Goal: Task Accomplishment & Management: Manage account settings

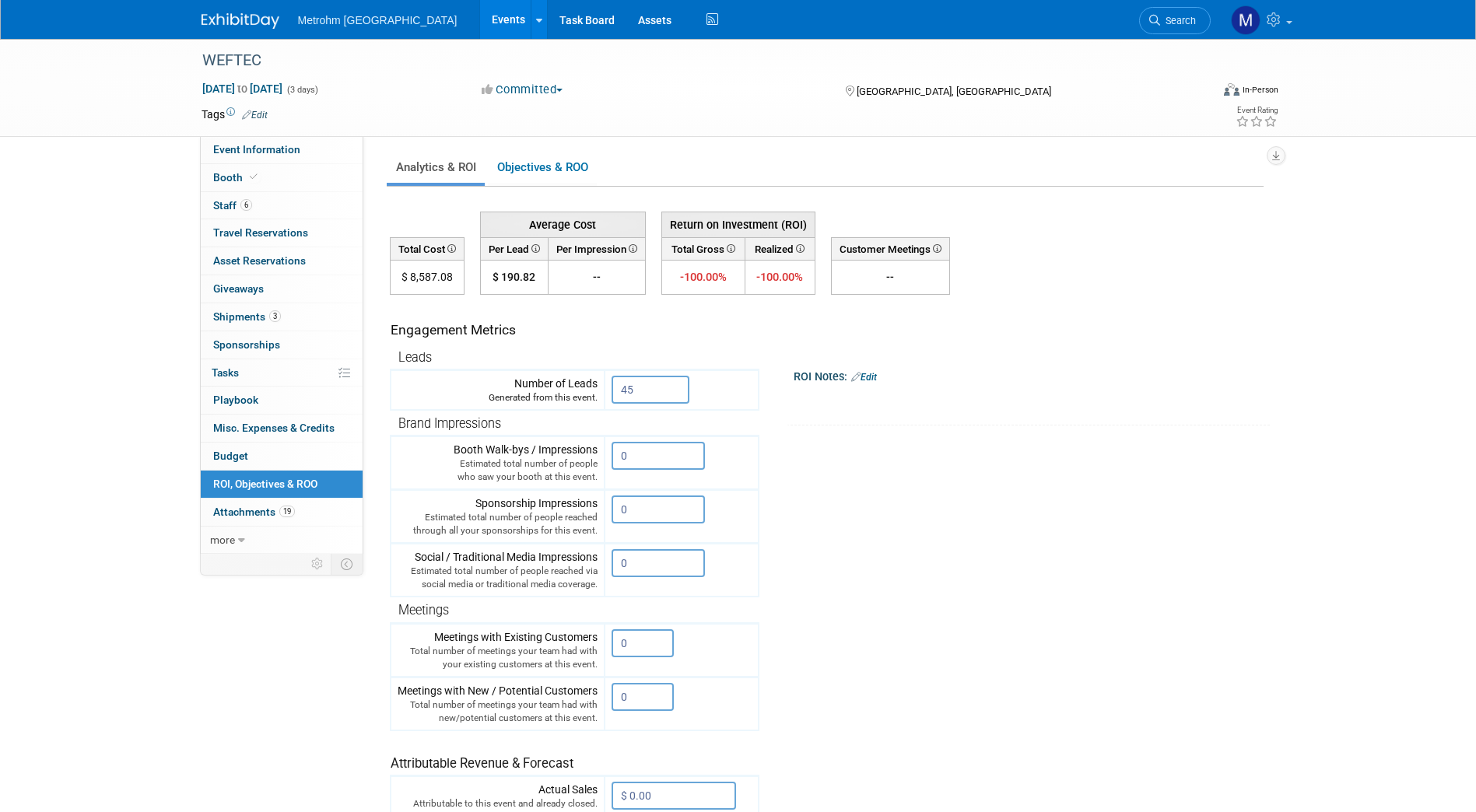
click at [240, 28] on img at bounding box center [240, 20] width 78 height 15
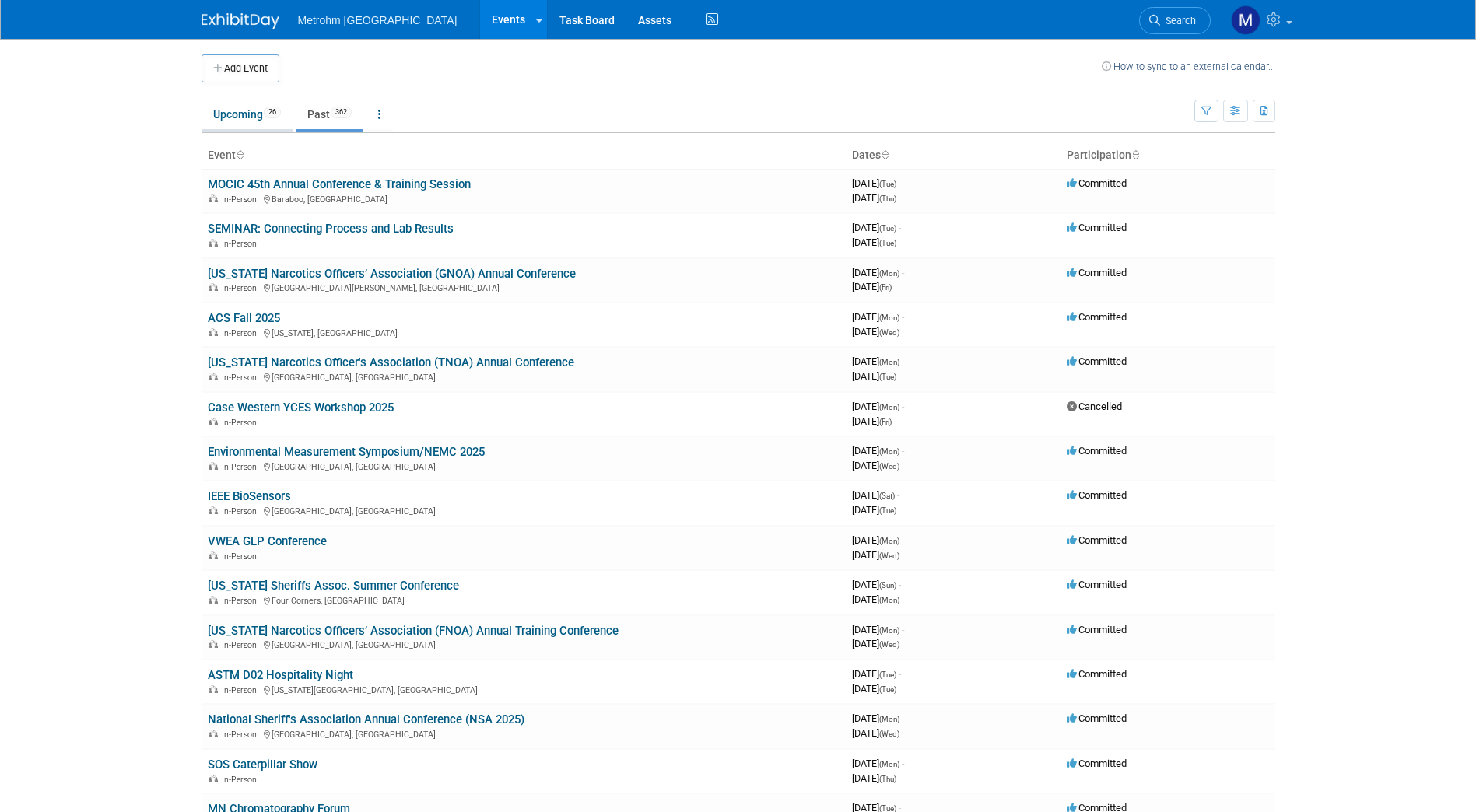
click at [236, 124] on link "Upcoming 26" at bounding box center [247, 114] width 91 height 29
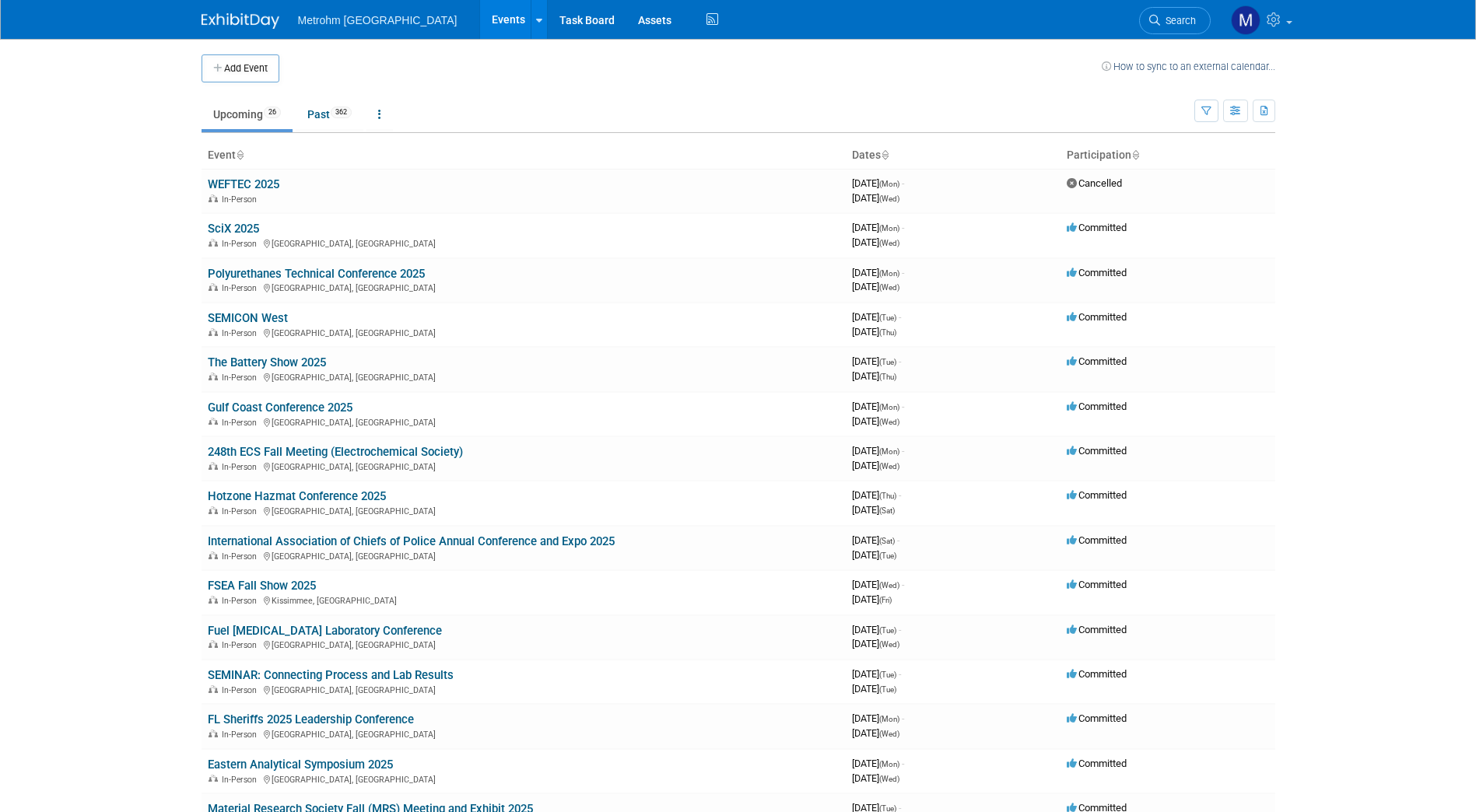
click at [135, 203] on body "Metrohm USA Events Add Event Bulk Upload Events Shareable Event Boards Recently…" at bounding box center [738, 406] width 1476 height 812
click at [304, 407] on link "Gulf Coast Conference 2025" at bounding box center [280, 407] width 145 height 14
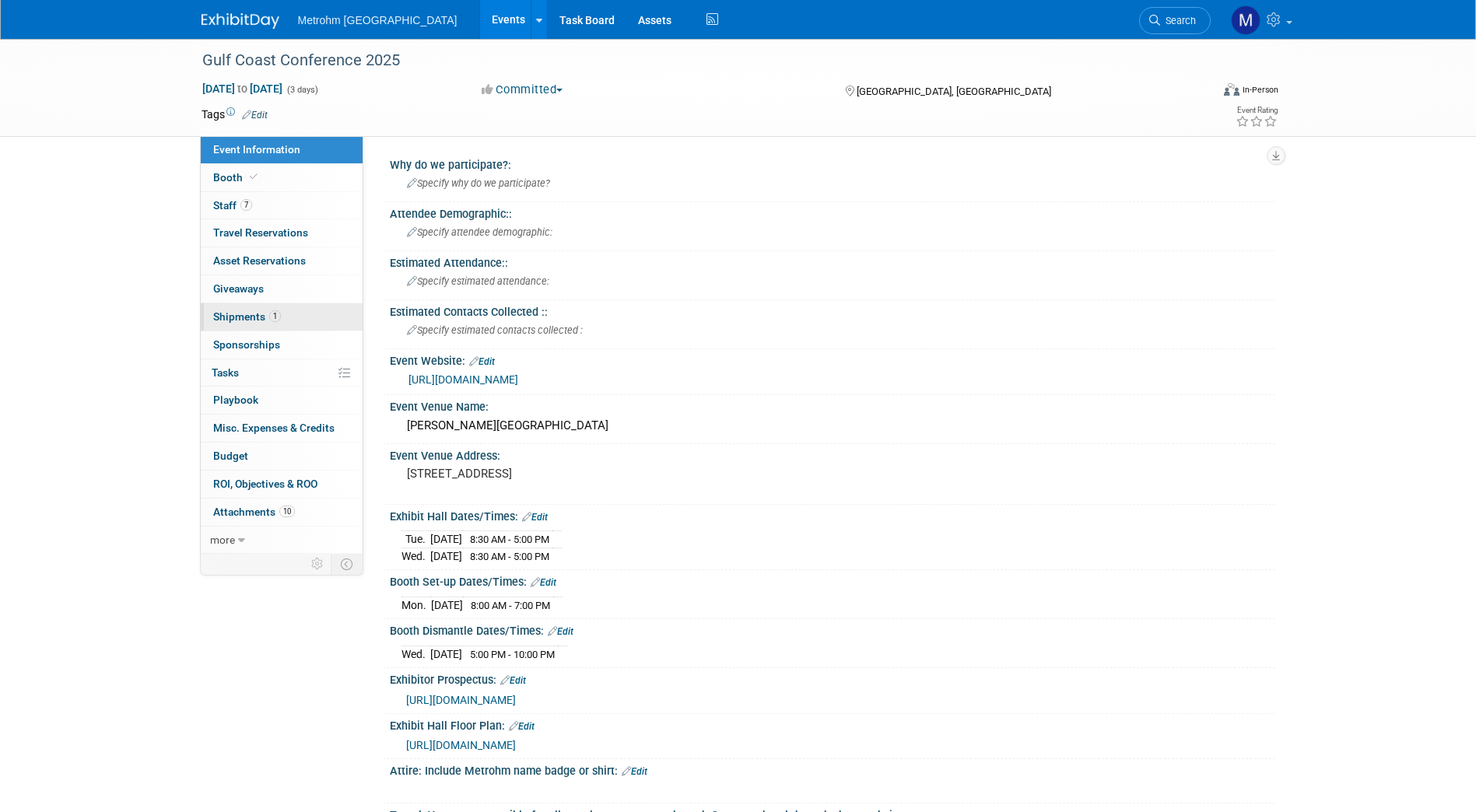
click at [300, 307] on link "1 Shipments 1" at bounding box center [281, 317] width 162 height 28
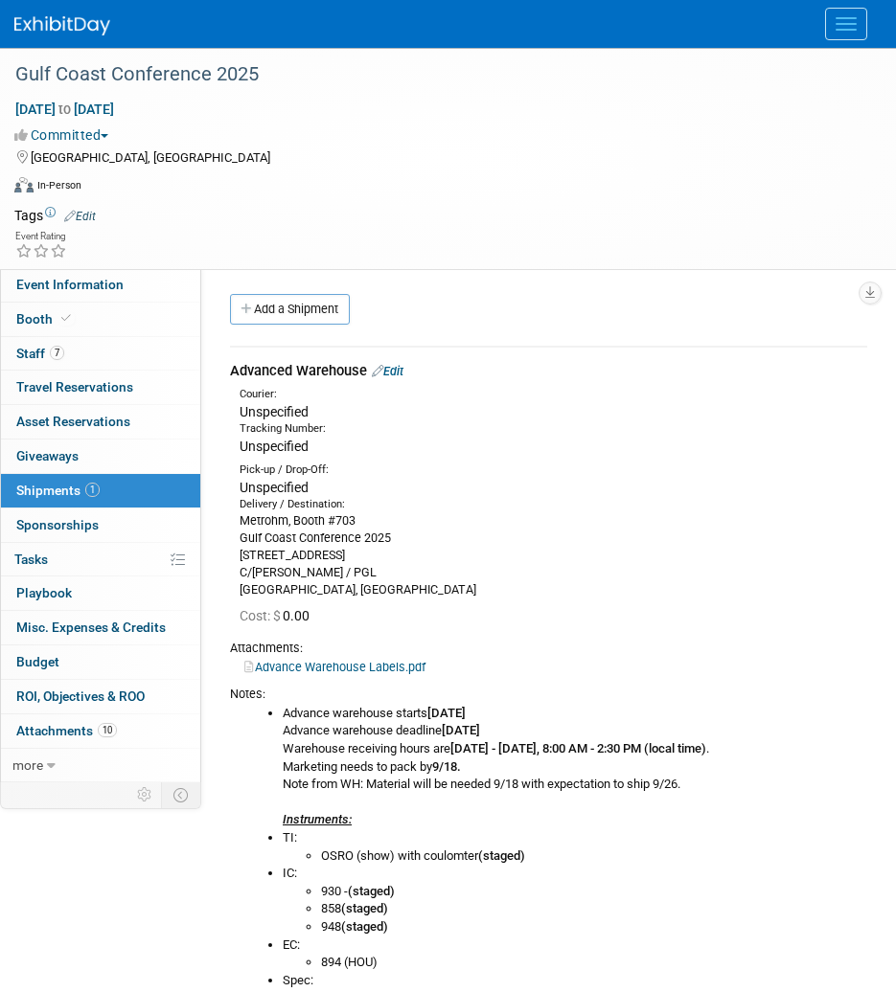
click at [402, 365] on link "Edit" at bounding box center [388, 371] width 32 height 14
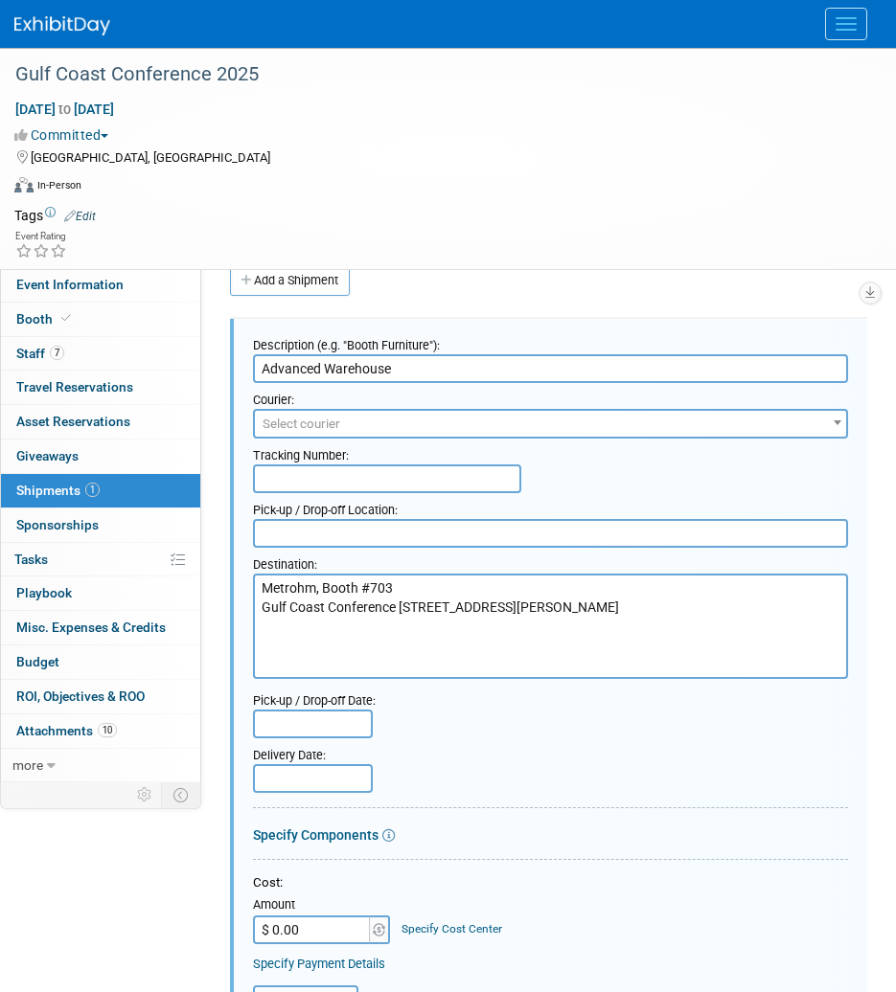
click at [387, 476] on input "text" at bounding box center [387, 479] width 268 height 29
type input "WY3346839"
click at [393, 429] on span "Select courier" at bounding box center [550, 424] width 591 height 27
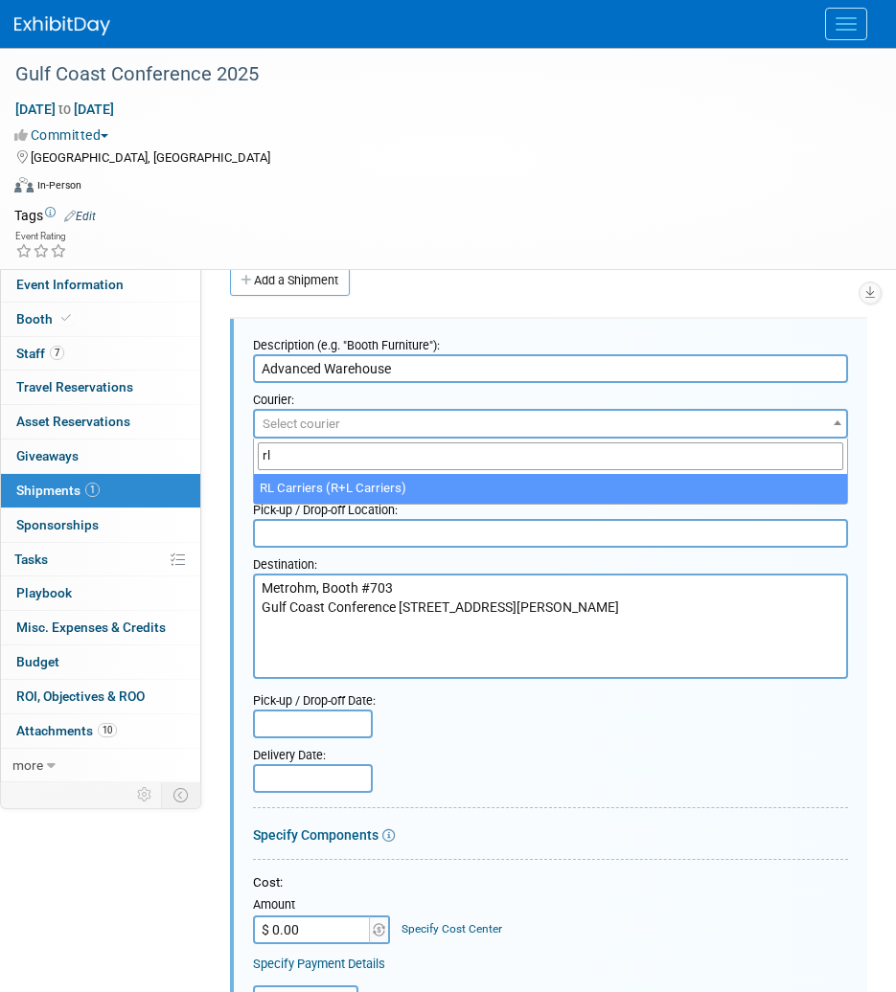
type input "rl"
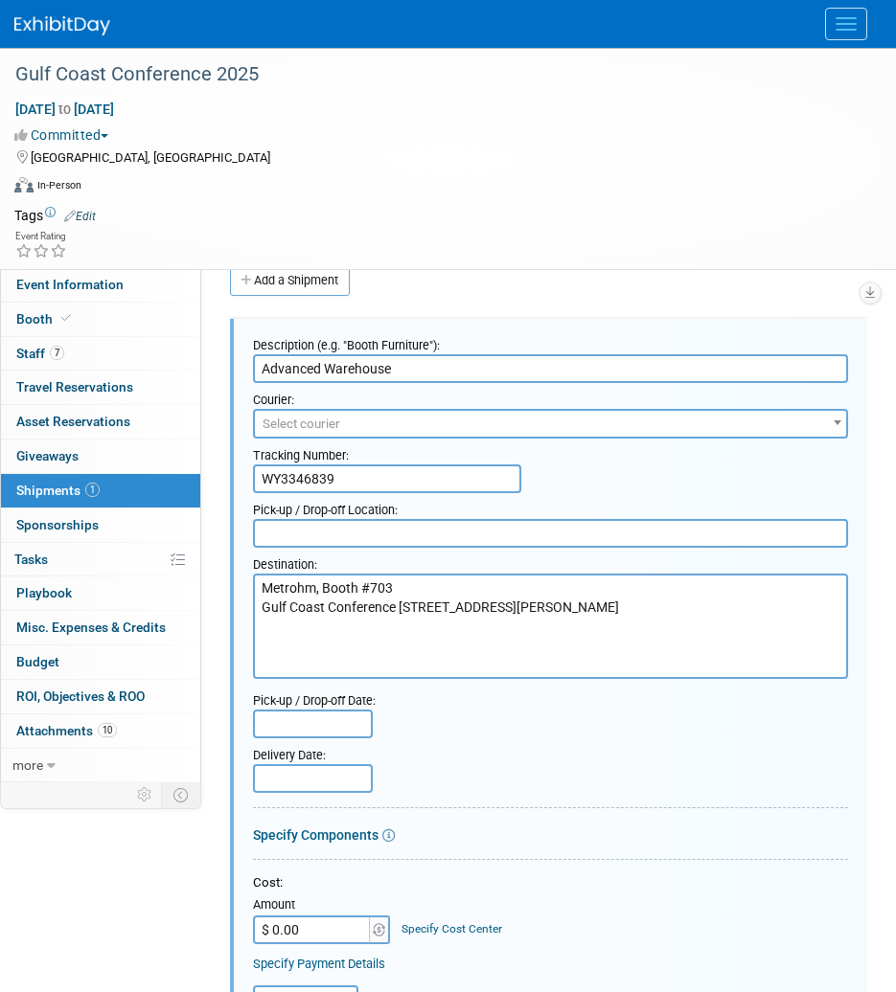
click at [337, 507] on div "Pick-up / Drop-off Location:" at bounding box center [550, 506] width 595 height 26
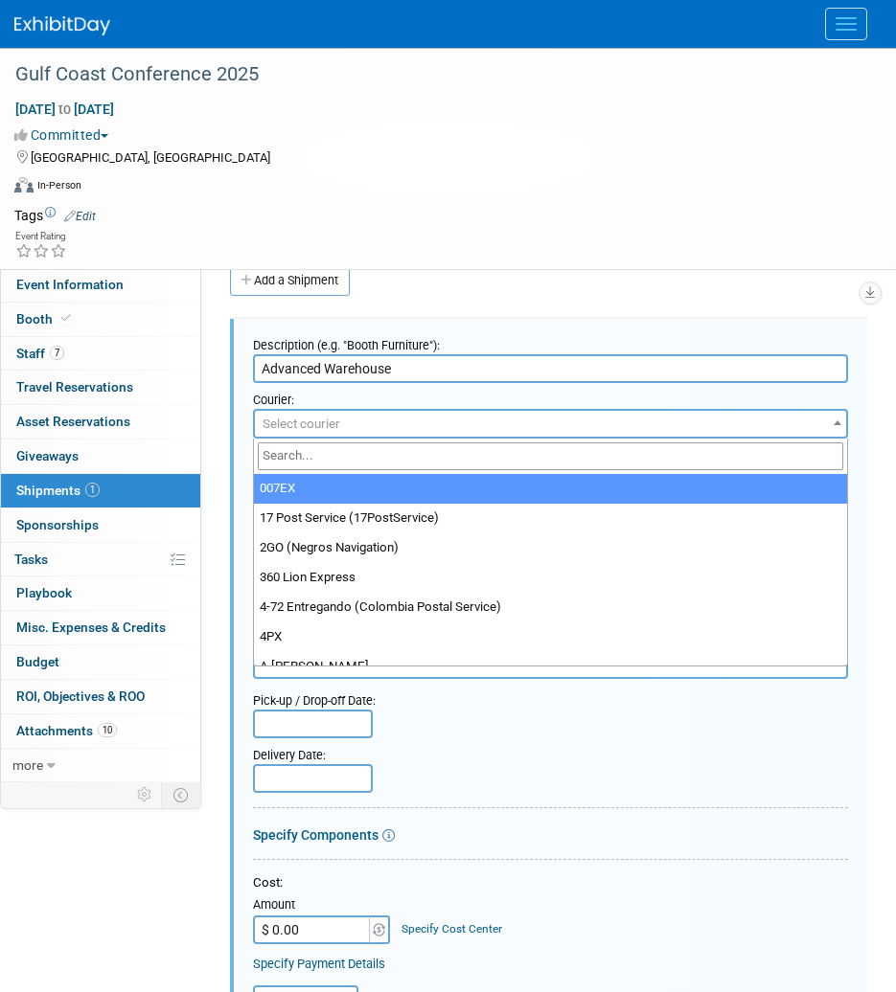
click at [339, 417] on span "Select courier" at bounding box center [301, 424] width 78 height 14
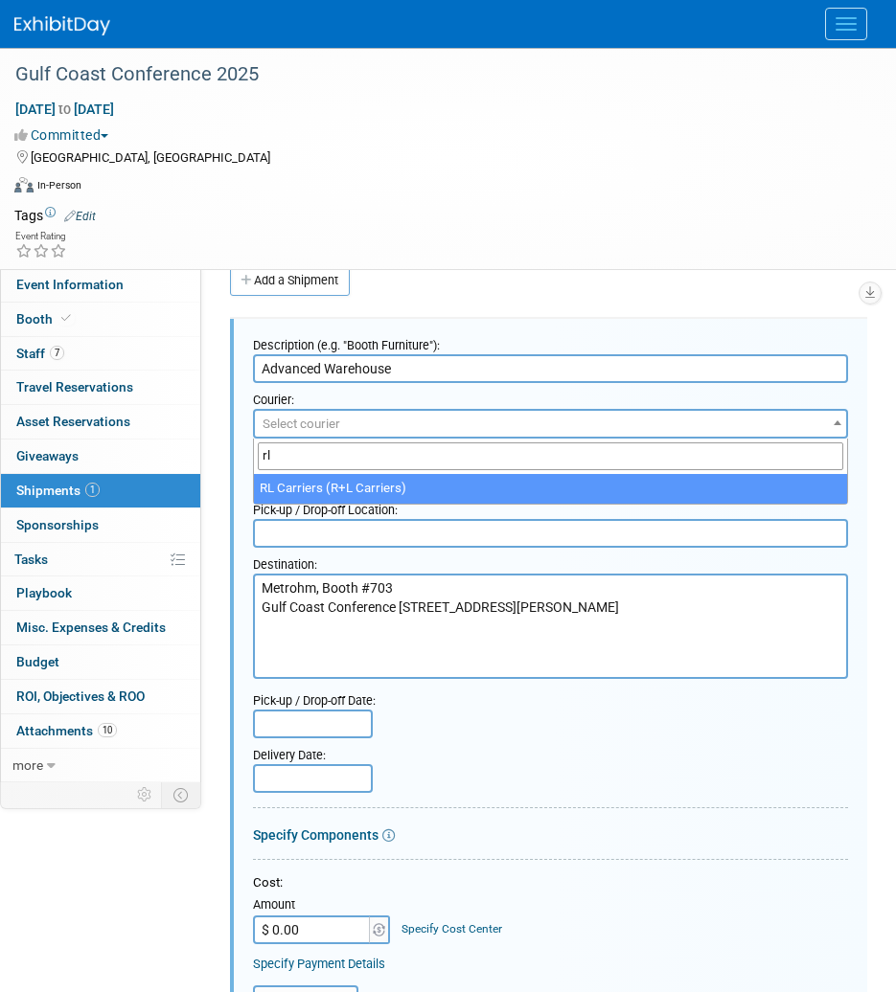
type input "rl"
select select "414"
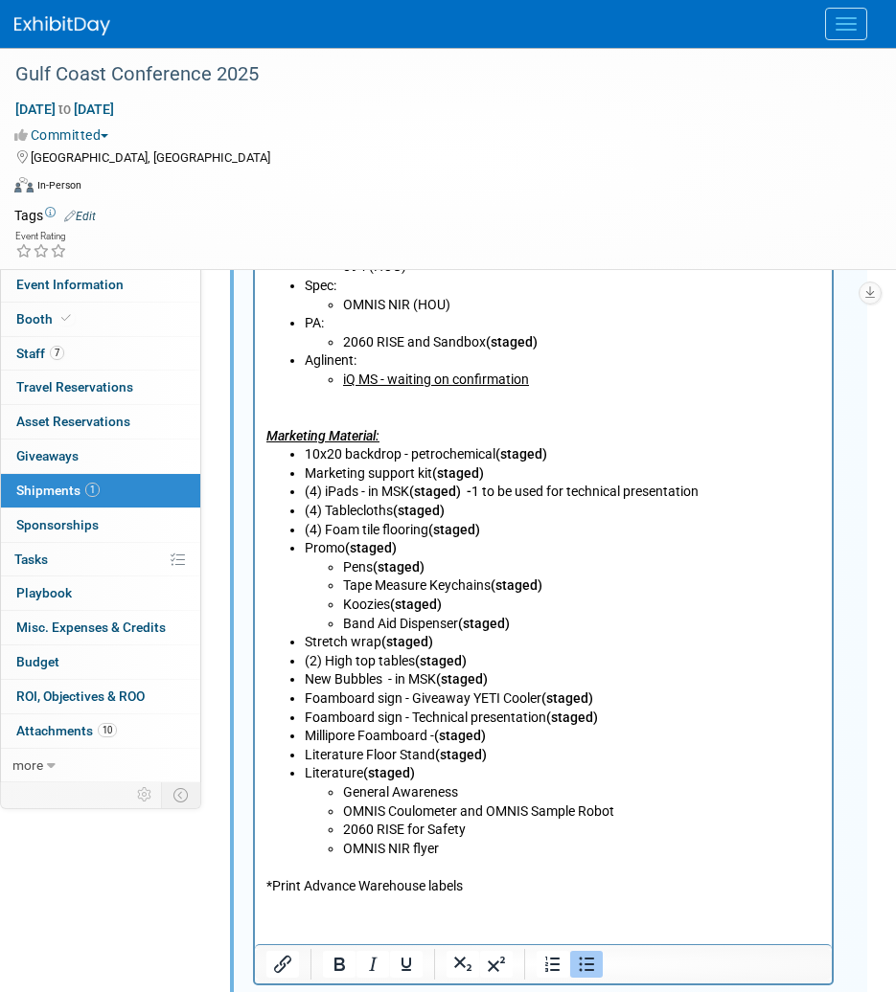
scroll to position [1267, 0]
click at [503, 895] on p "*Print Advance Warehouse labels" at bounding box center [543, 876] width 555 height 37
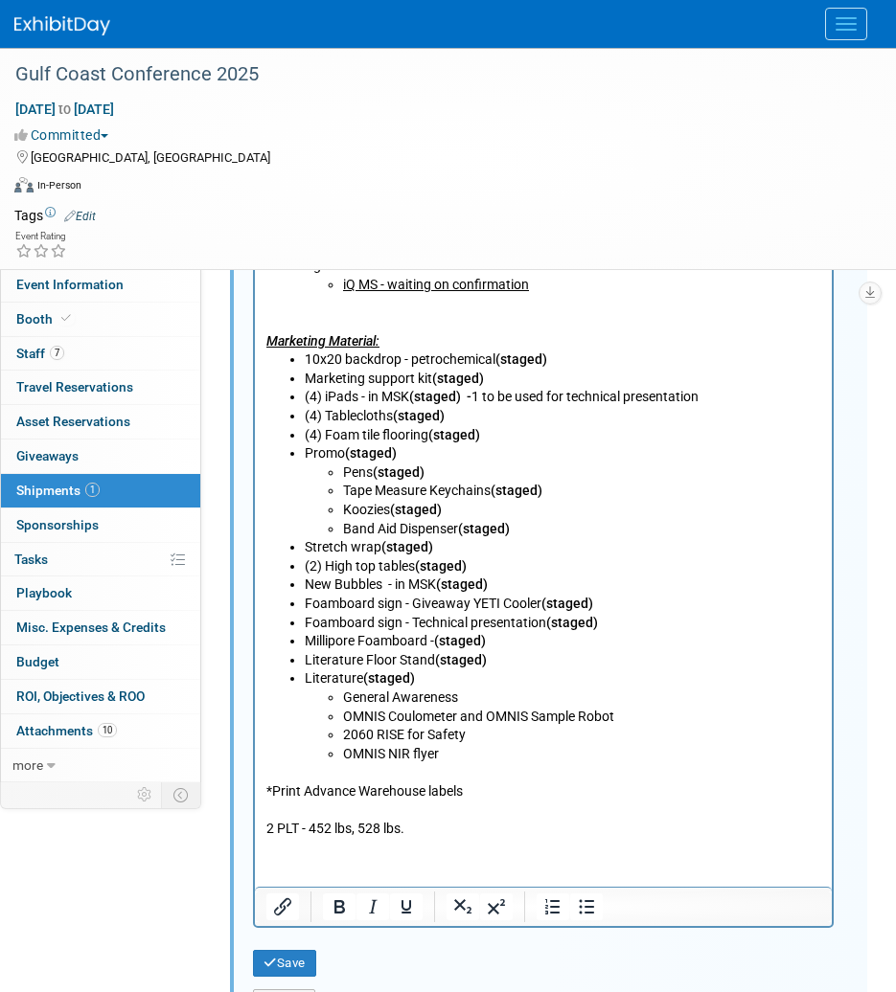
scroll to position [1362, 0]
click at [298, 961] on button "Save" at bounding box center [284, 962] width 63 height 27
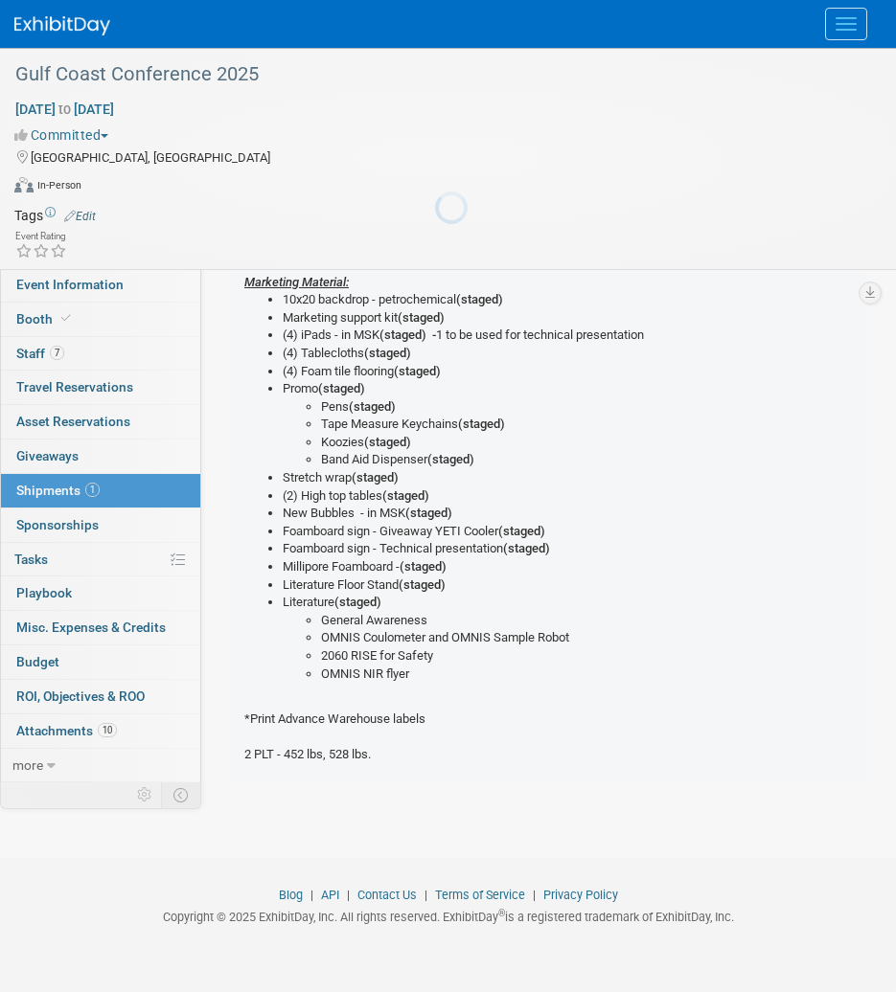
scroll to position [29, 0]
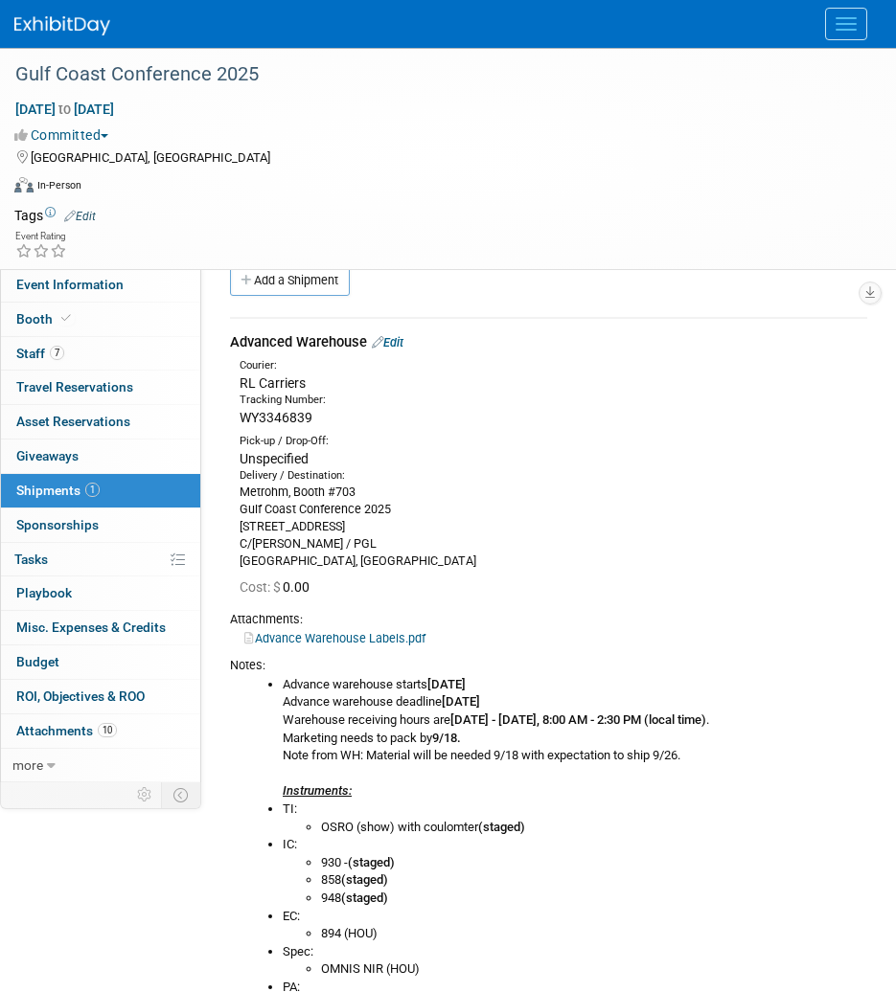
drag, startPoint x: 321, startPoint y: 419, endPoint x: 239, endPoint y: 424, distance: 81.6
click at [239, 424] on div "WY3346839" at bounding box center [552, 417] width 627 height 19
copy span "WY3346839"
click at [475, 549] on div "Metrohm, Booth #703 Gulf Coast Conference 2025 960 Pleasantville Dr C/O Freeman…" at bounding box center [552, 527] width 627 height 86
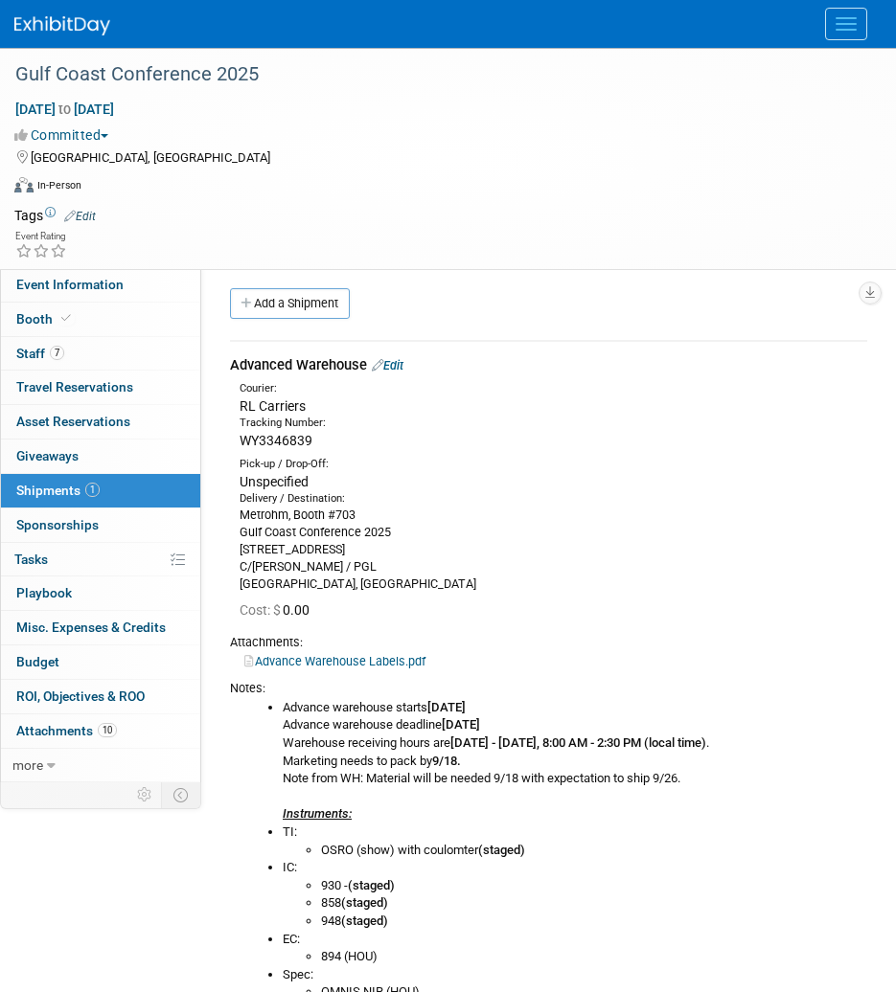
scroll to position [0, 0]
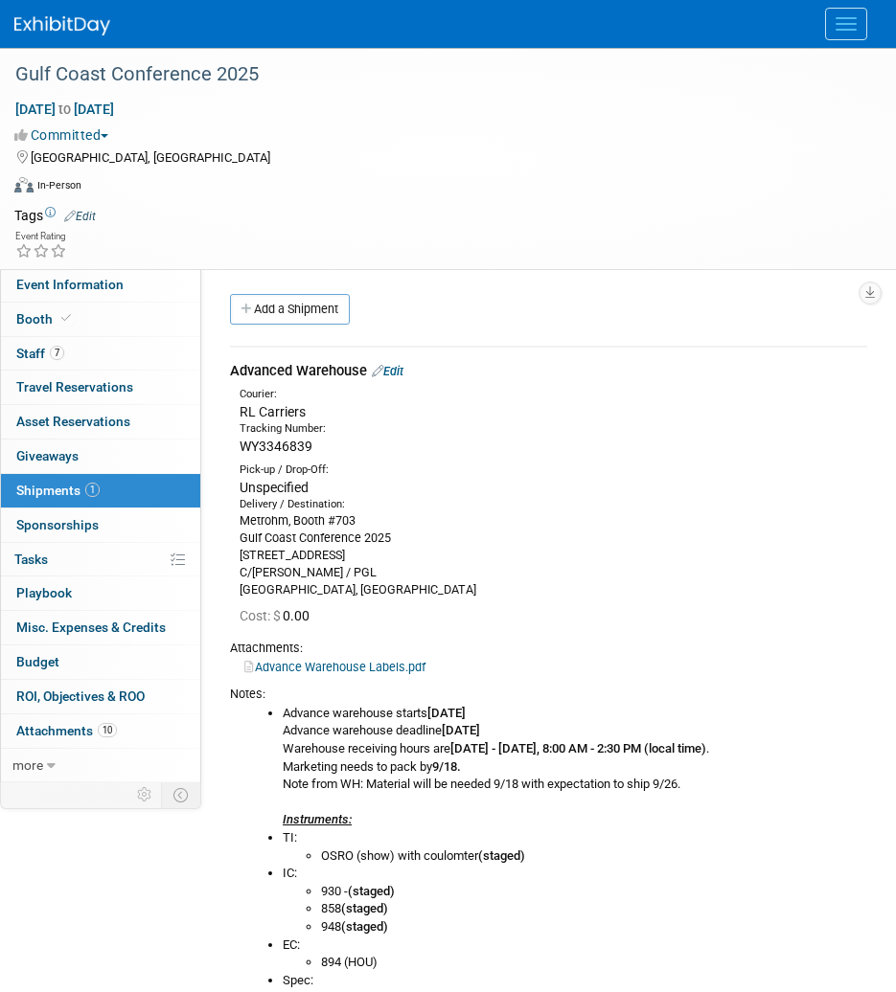
click at [397, 362] on div "Advanced Warehouse Edit" at bounding box center [548, 371] width 637 height 20
click at [399, 371] on link "Edit" at bounding box center [388, 371] width 32 height 14
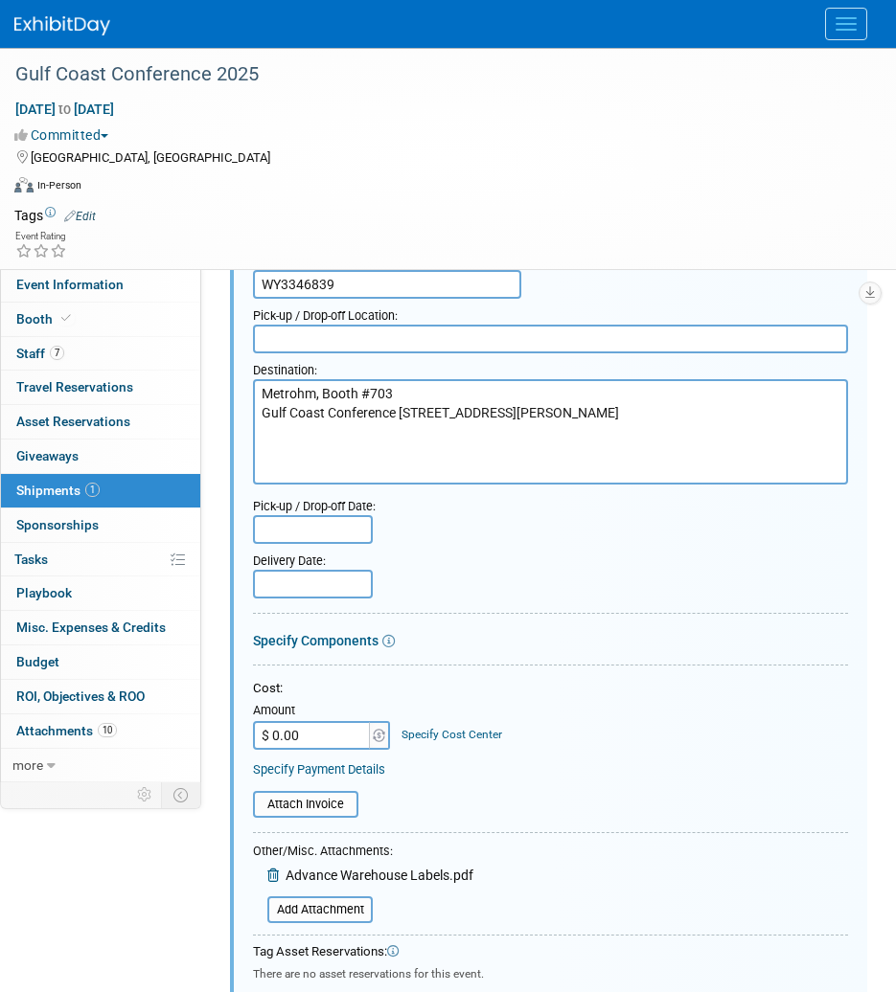
scroll to position [224, 0]
click at [346, 908] on input "file" at bounding box center [257, 908] width 228 height 23
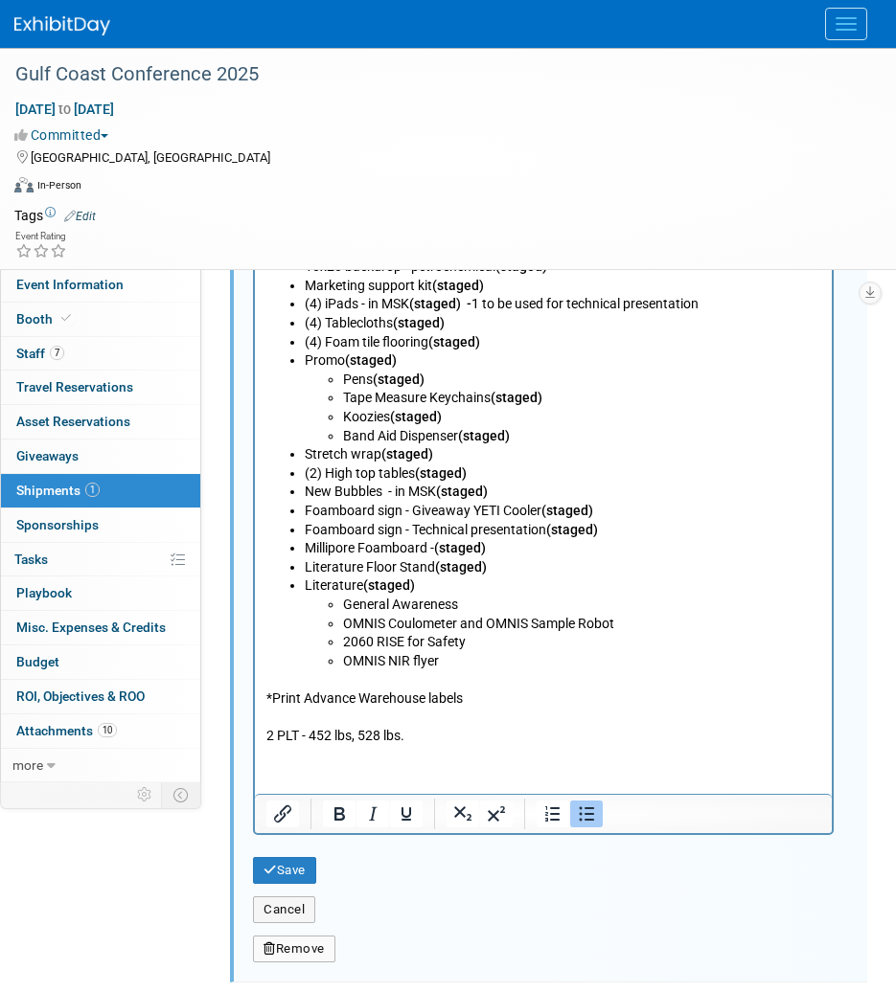
scroll to position [1483, 0]
click at [303, 869] on button "Save" at bounding box center [284, 869] width 63 height 27
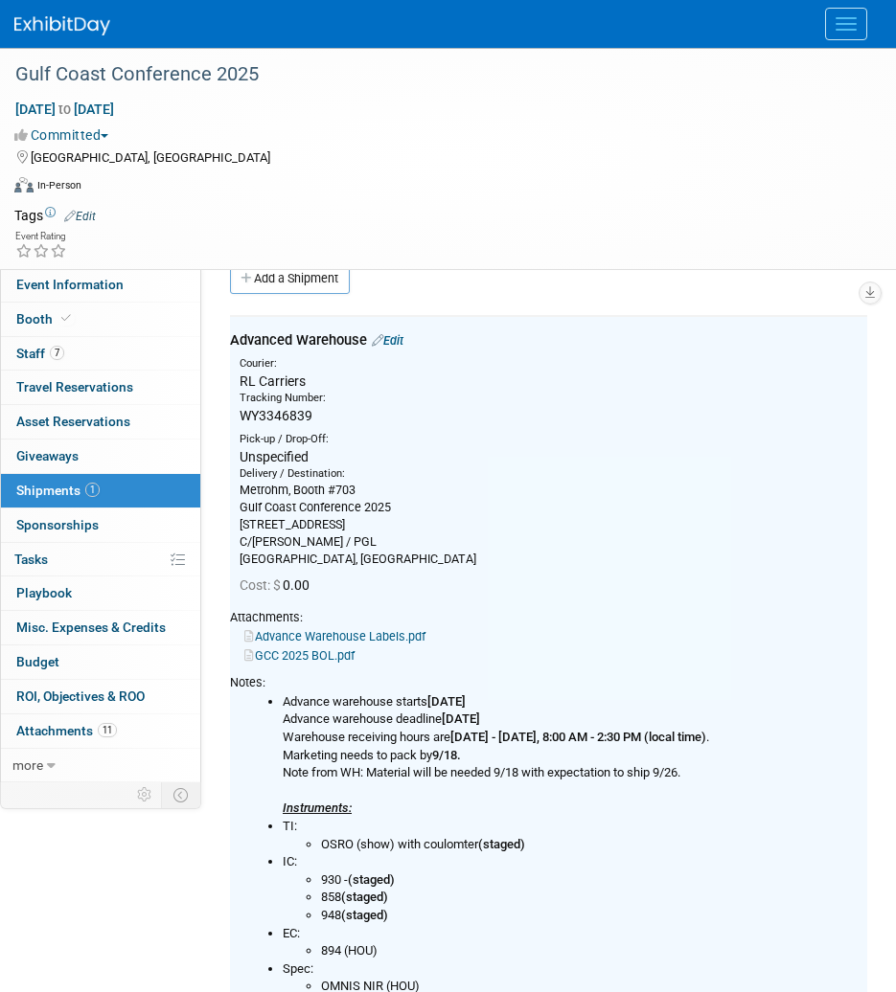
scroll to position [29, 0]
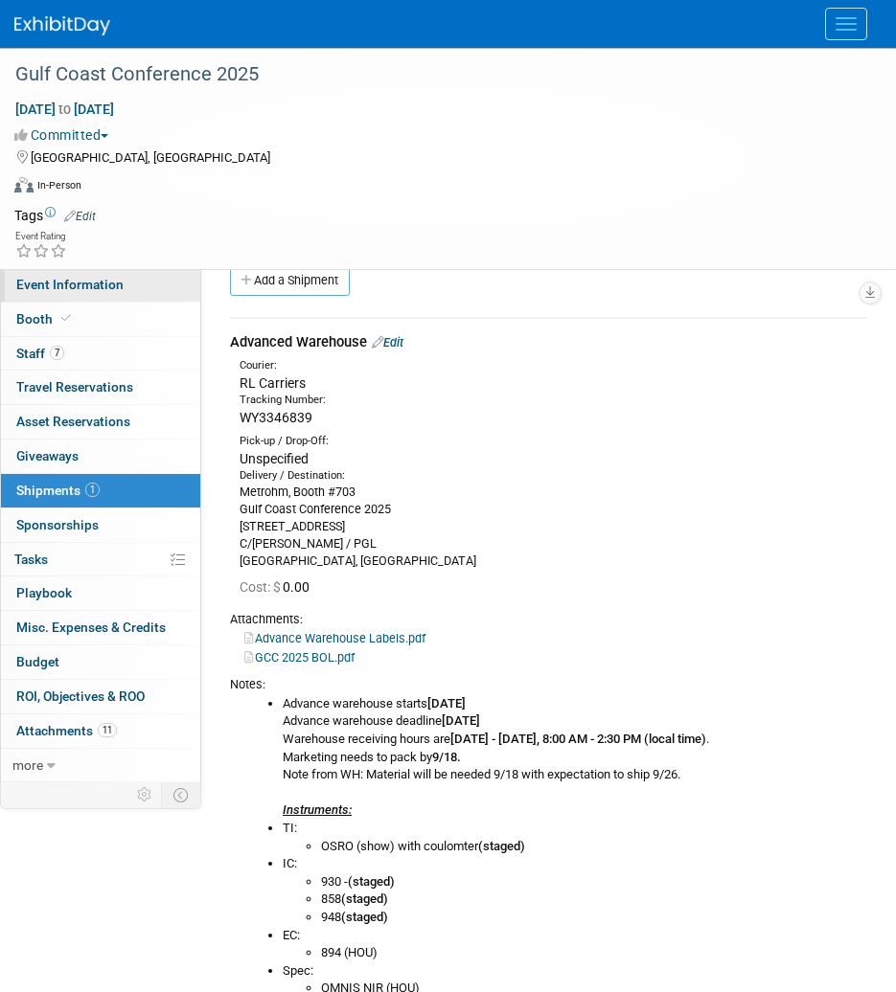
click at [125, 296] on link "Event Information" at bounding box center [100, 285] width 199 height 34
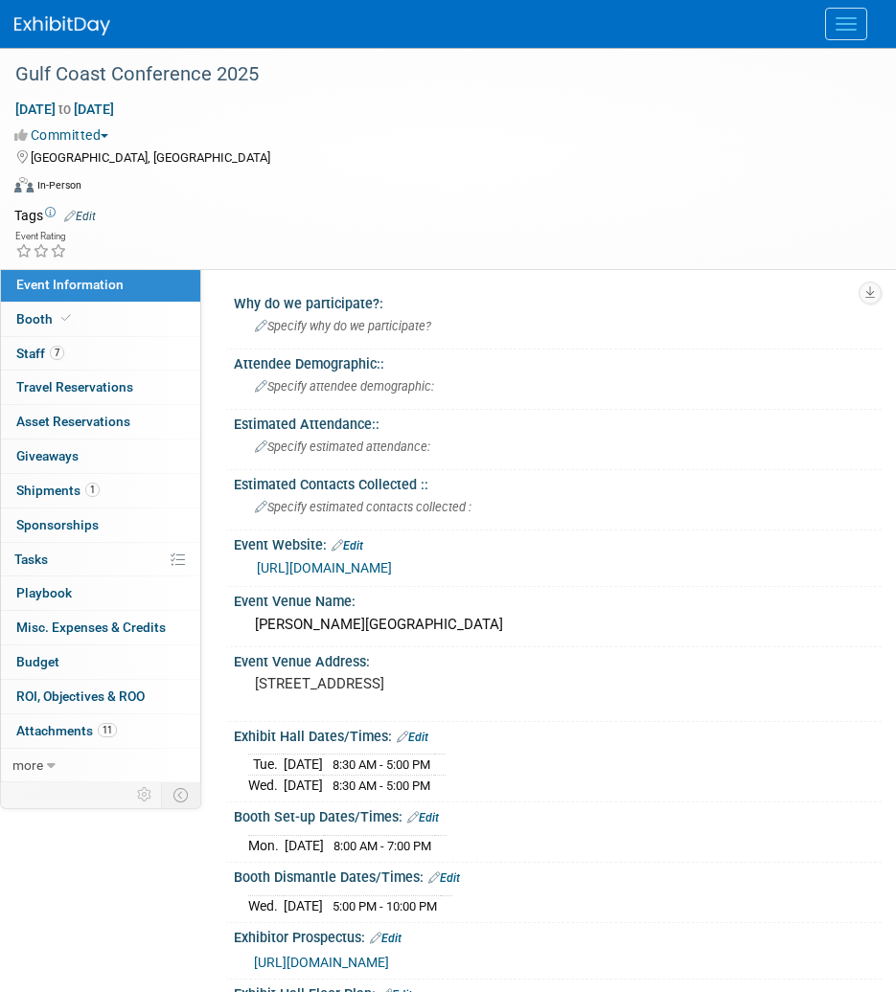
click at [52, 34] on img at bounding box center [62, 25] width 96 height 19
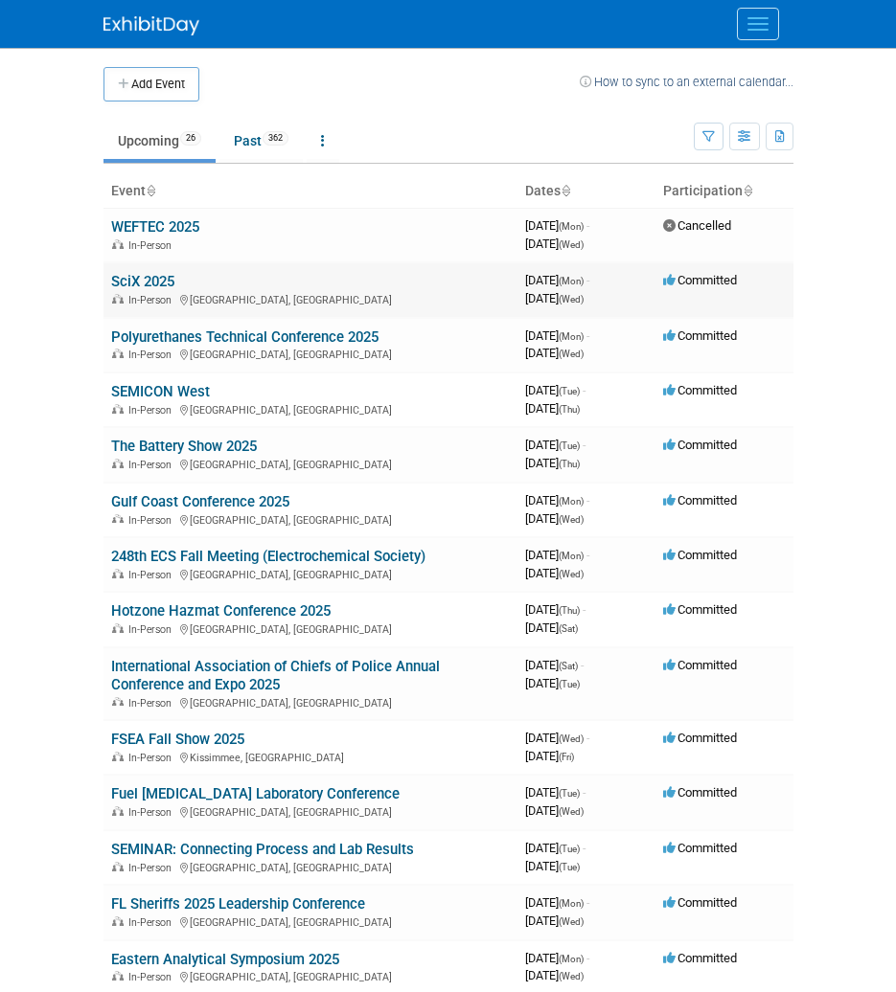
click at [149, 285] on link "SciX 2025" at bounding box center [142, 281] width 63 height 17
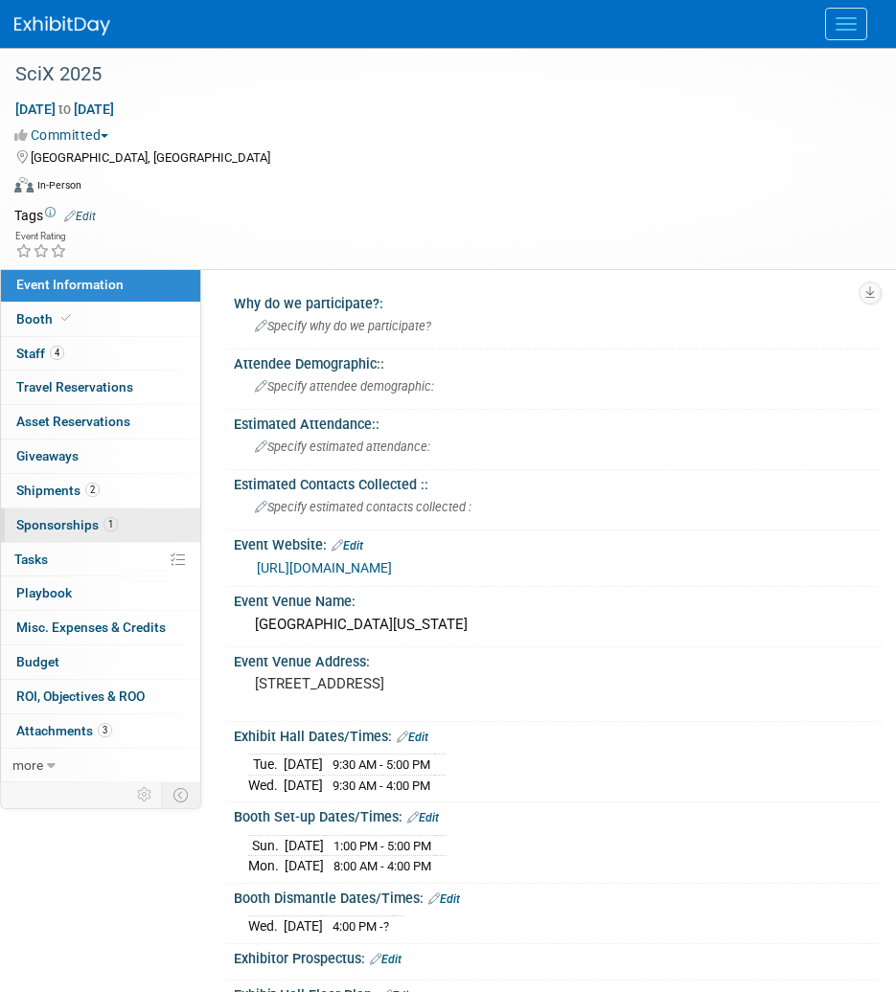
click at [119, 534] on link "1 Sponsorships 1" at bounding box center [100, 526] width 199 height 34
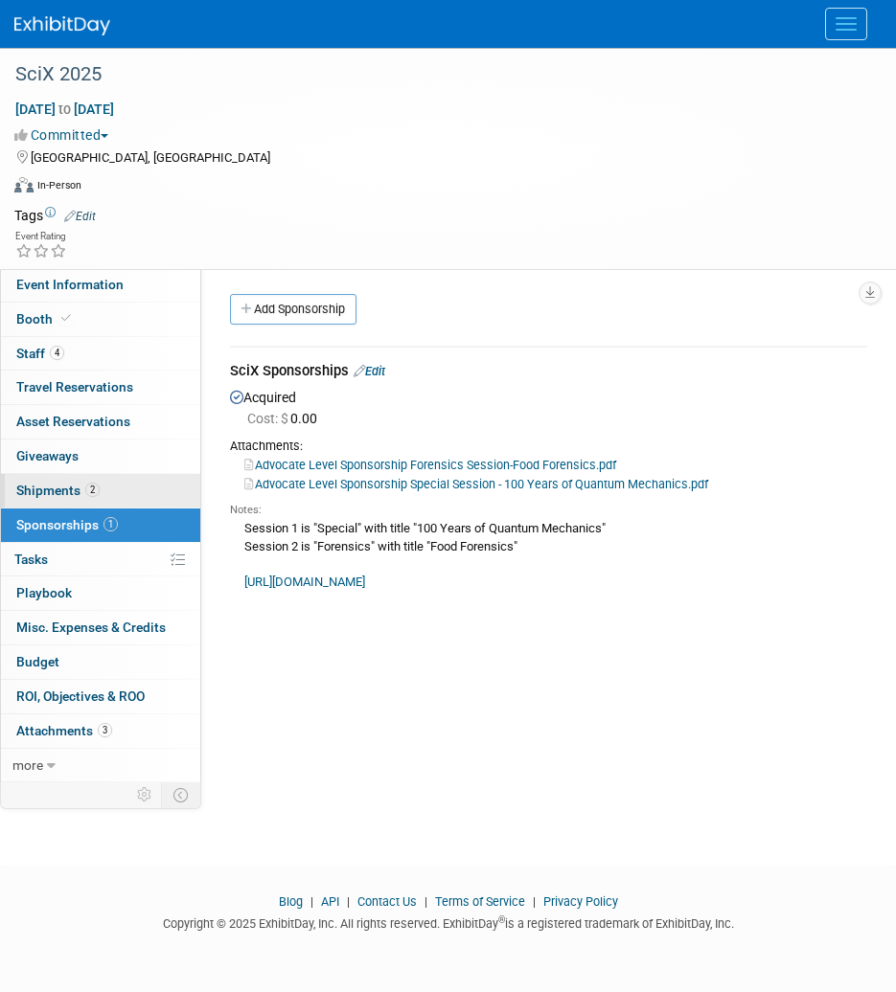
click at [111, 488] on link "2 Shipments 2" at bounding box center [100, 491] width 199 height 34
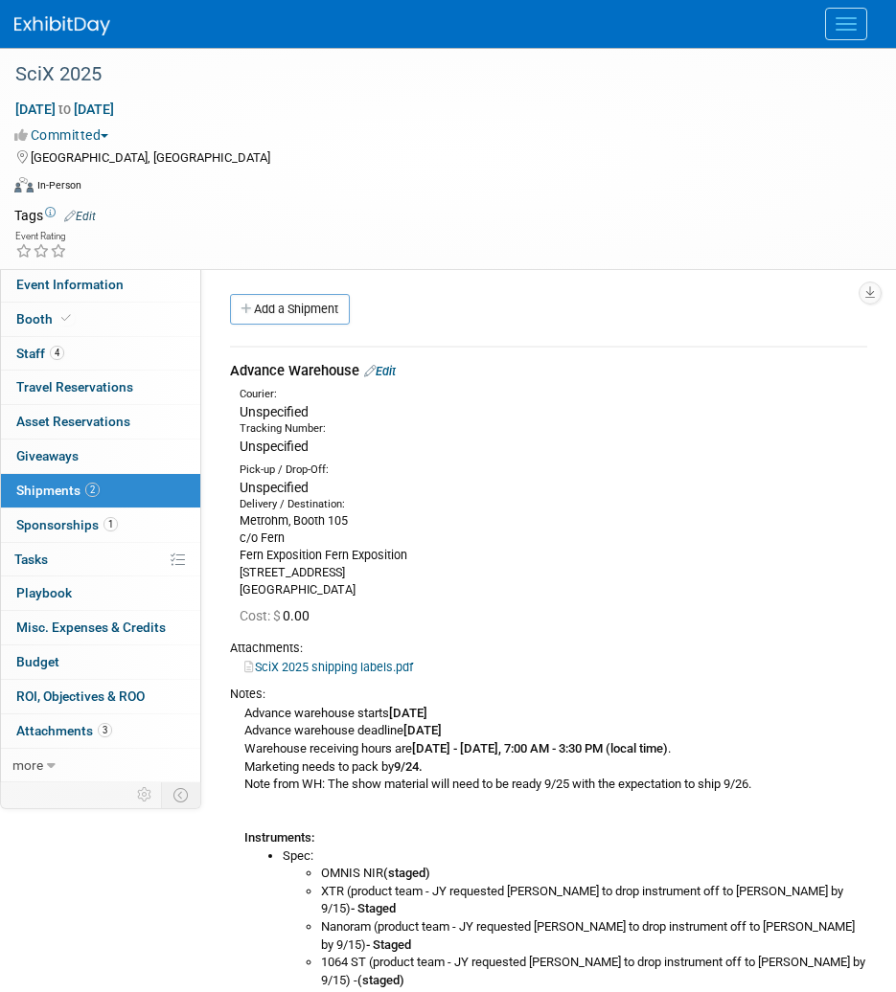
click at [393, 369] on link "Edit" at bounding box center [380, 371] width 32 height 14
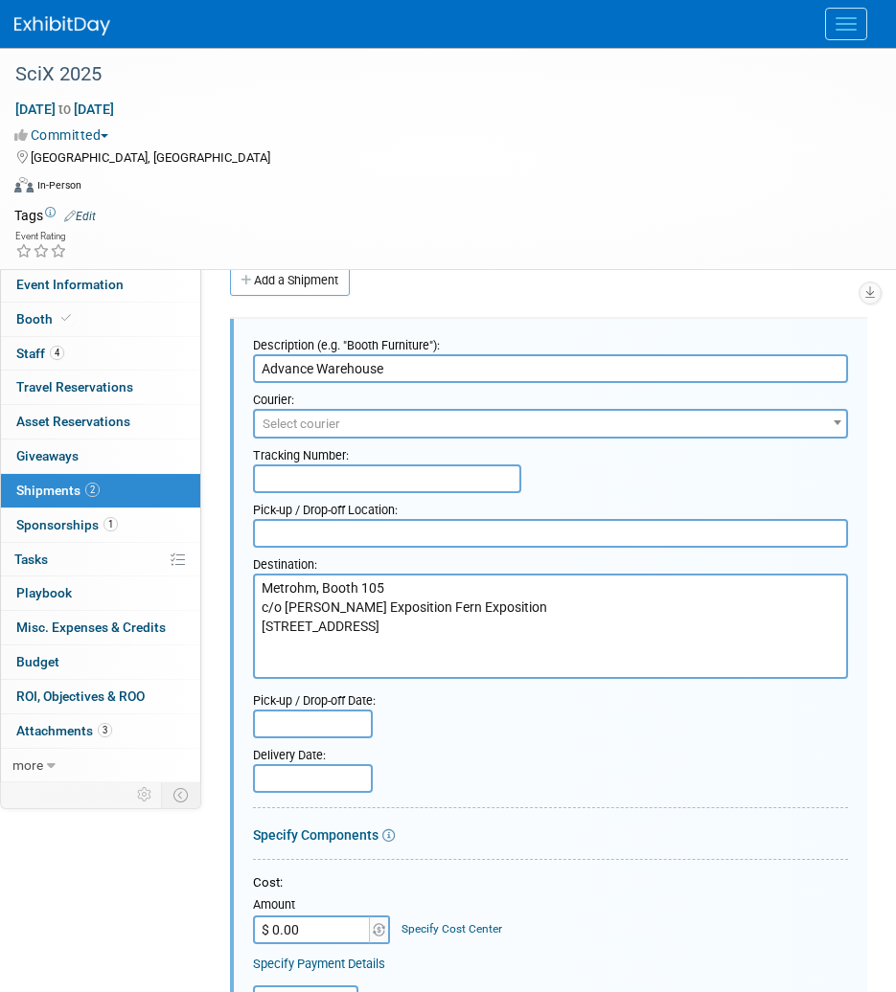
click at [357, 420] on span "Select courier" at bounding box center [550, 424] width 591 height 27
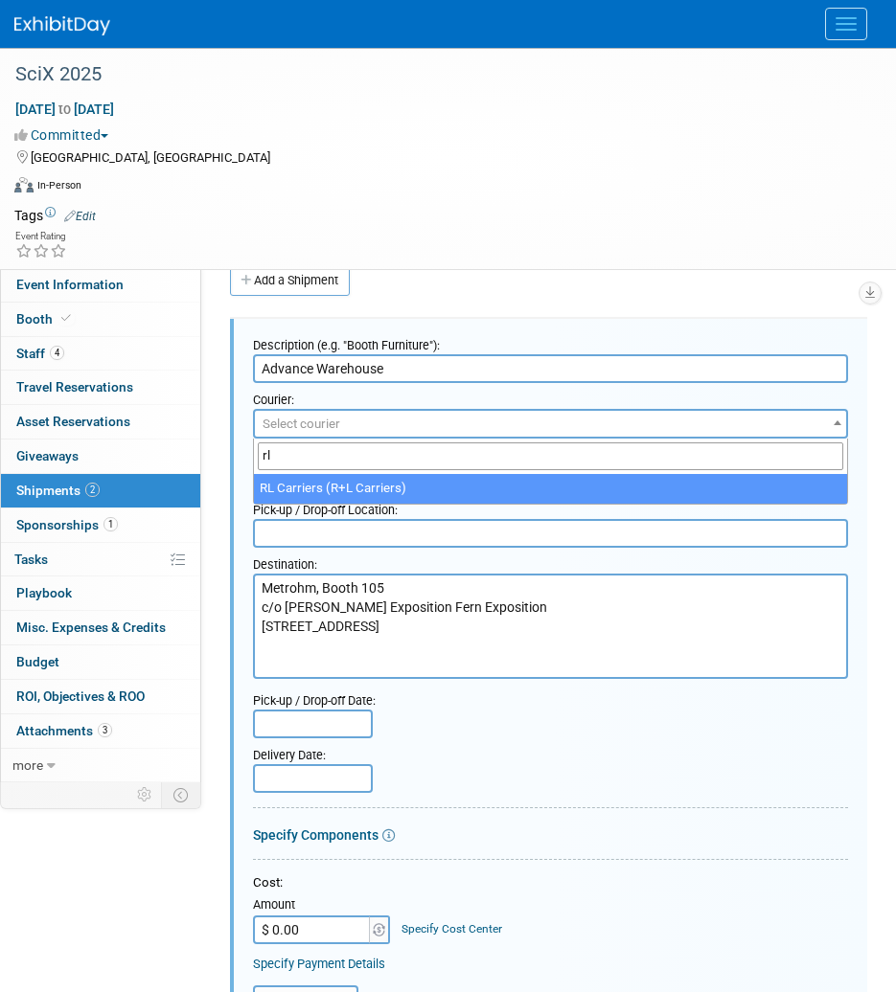
type input "rl"
select select "414"
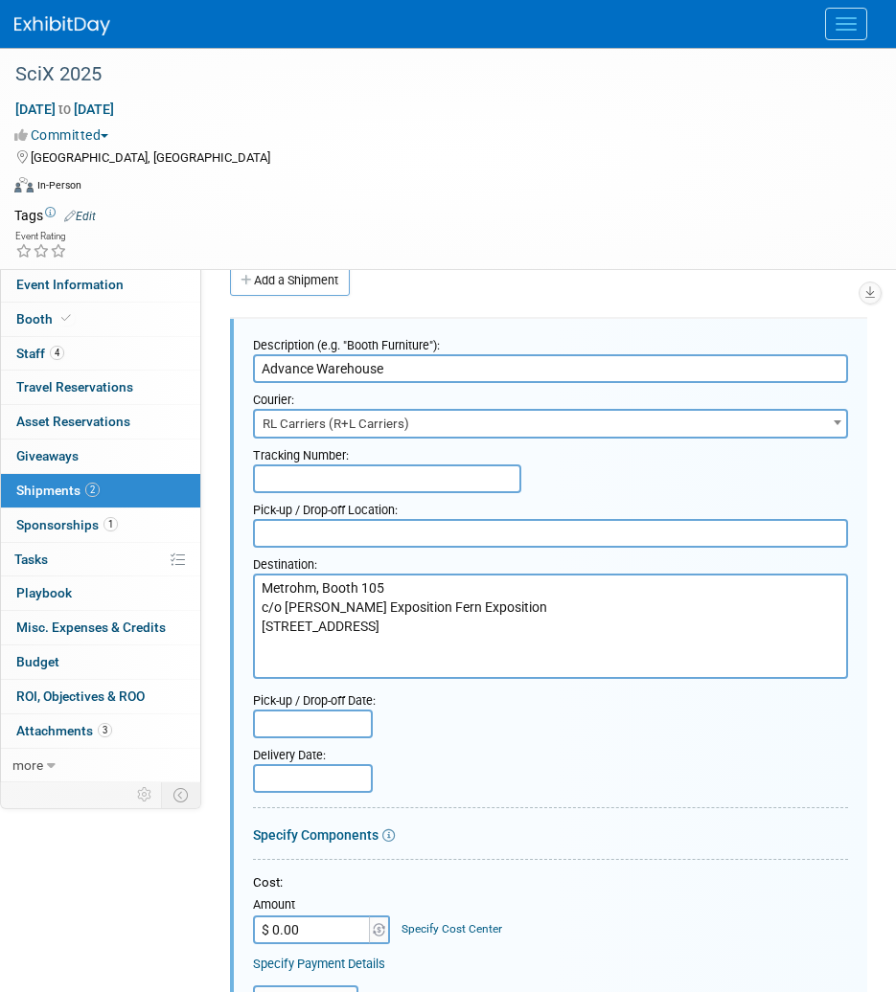
click at [340, 488] on input "text" at bounding box center [387, 479] width 268 height 29
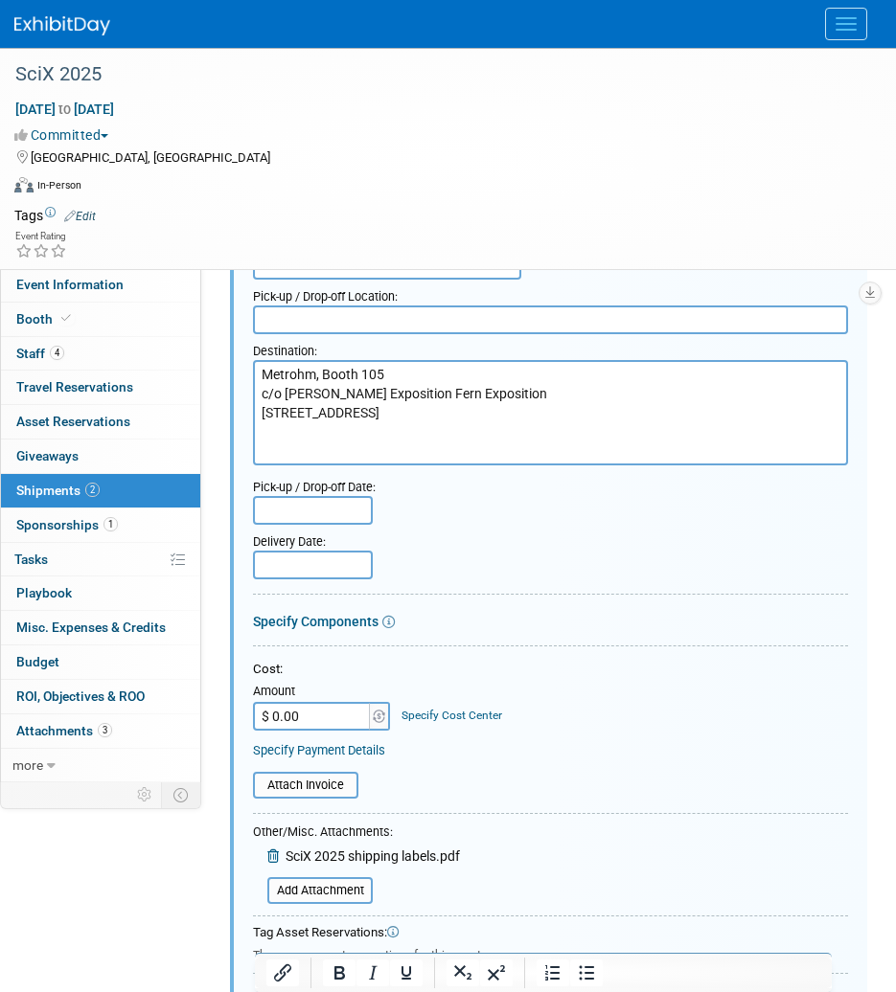
scroll to position [510, 0]
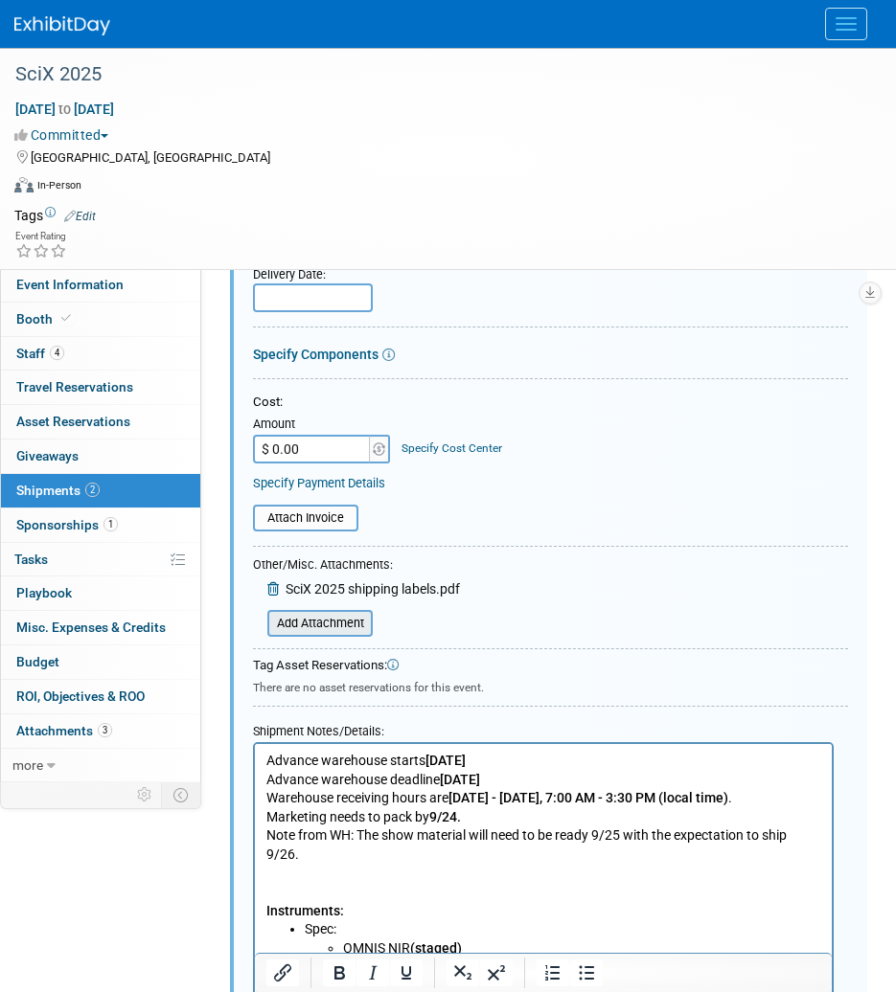
type input "WY3546855"
click at [331, 622] on input "file" at bounding box center [257, 623] width 228 height 23
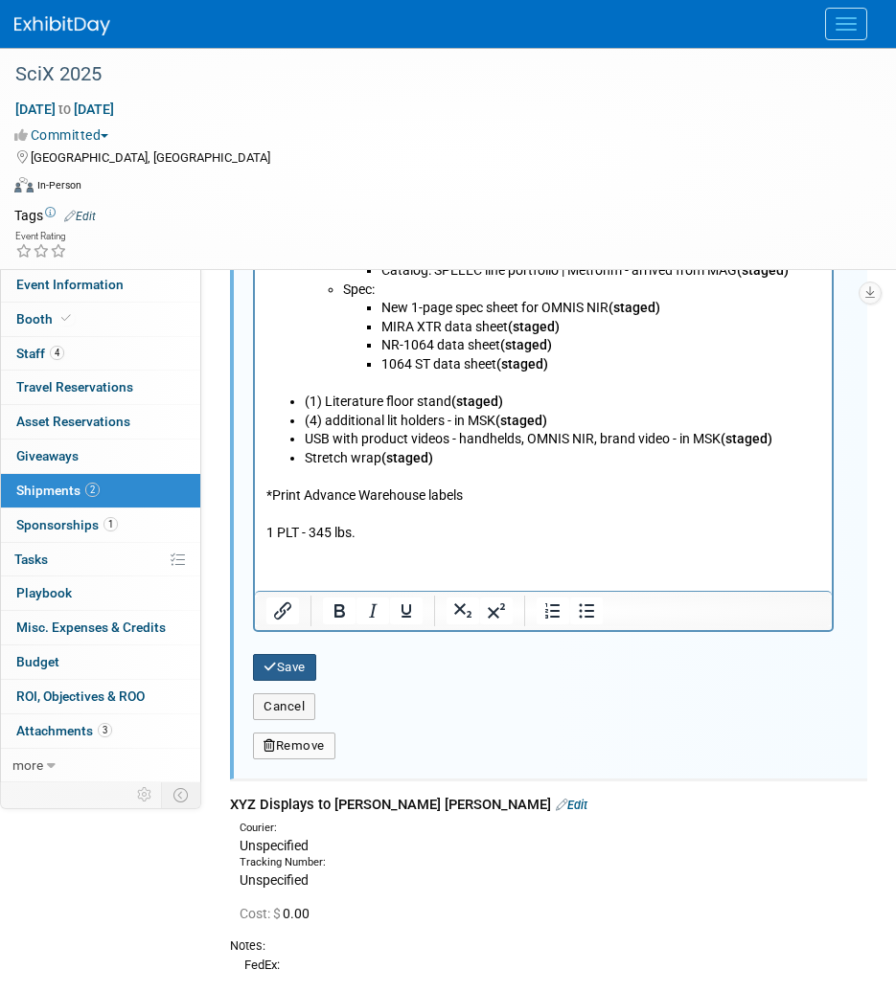
click at [315, 673] on button "Save" at bounding box center [284, 667] width 63 height 27
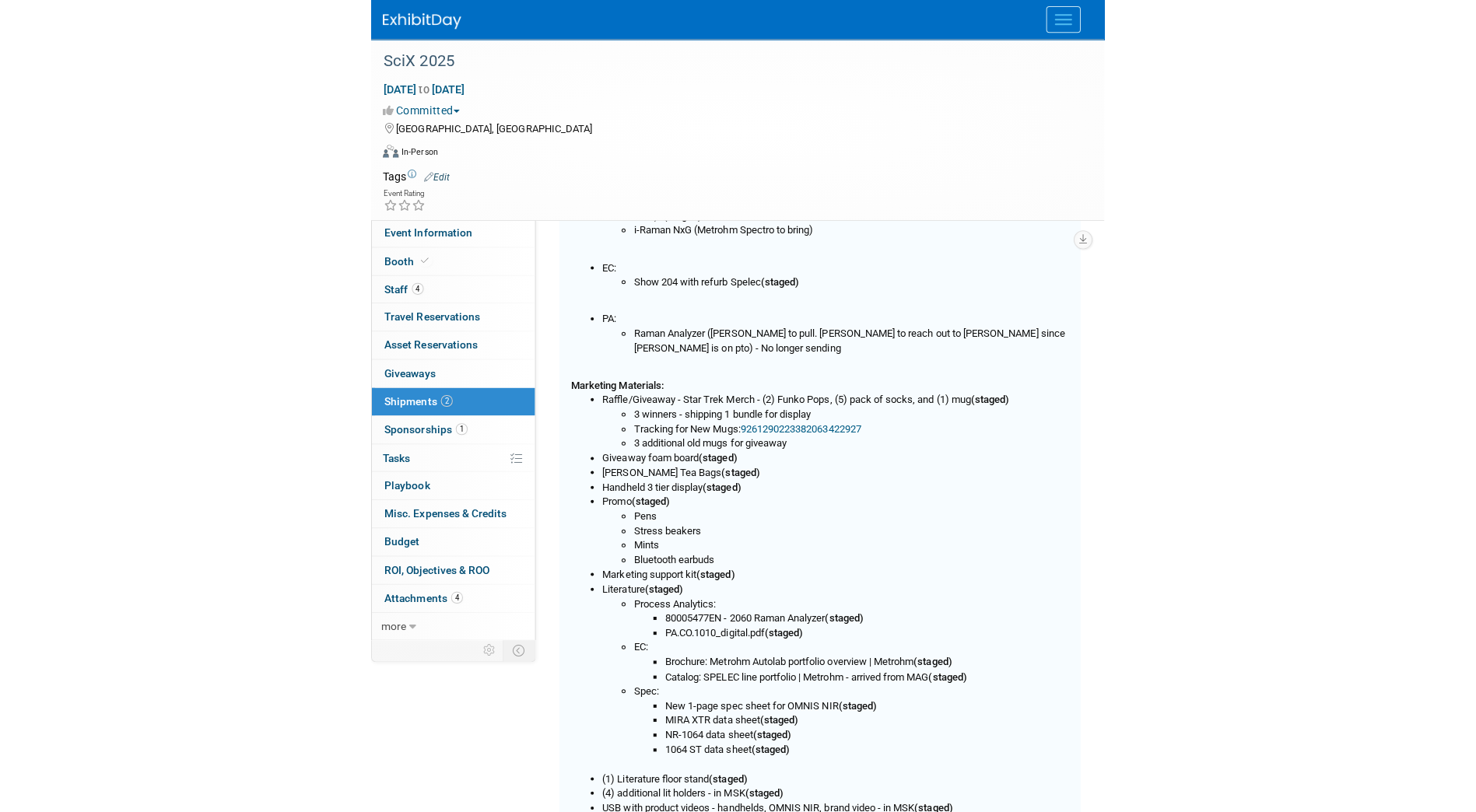
scroll to position [24, 0]
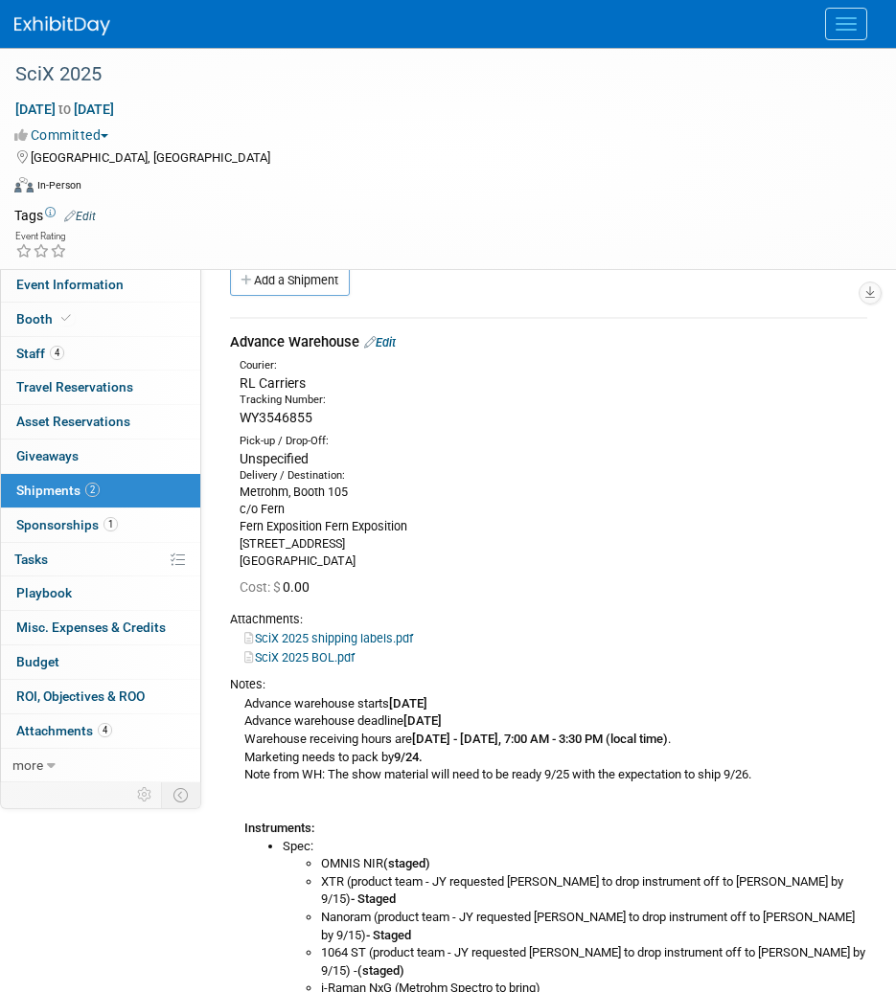
drag, startPoint x: 313, startPoint y: 420, endPoint x: 235, endPoint y: 420, distance: 78.5
click at [235, 420] on div "Tracking Number: WY3546855" at bounding box center [553, 410] width 656 height 34
copy span "WY3546855"
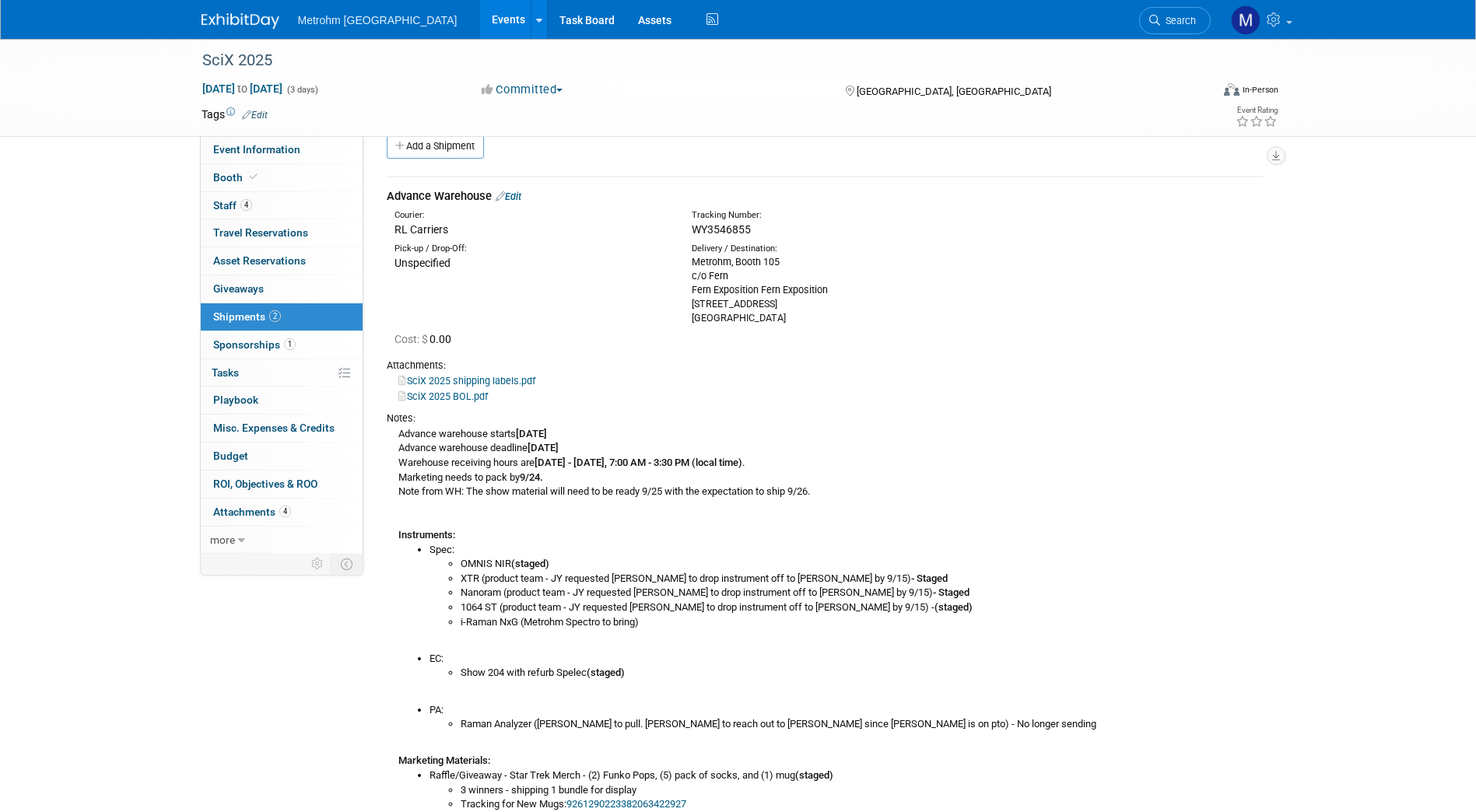
click at [727, 354] on td "Advance Warehouse Edit Courier: RL Carriers Tracking Number: Unspecified c/o Fe…" at bounding box center [825, 729] width 877 height 1107
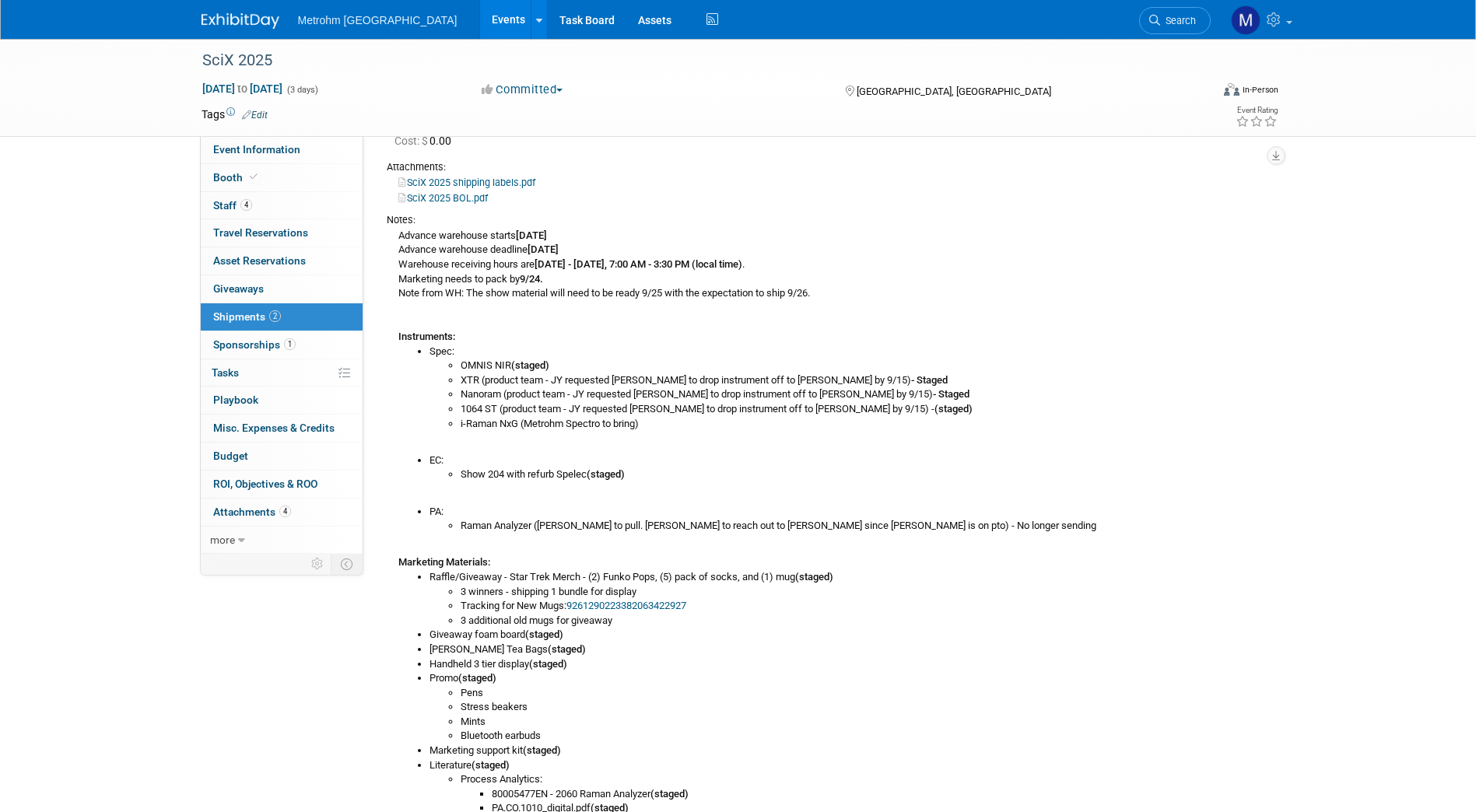
scroll to position [0, 0]
